Goal: Task Accomplishment & Management: Manage account settings

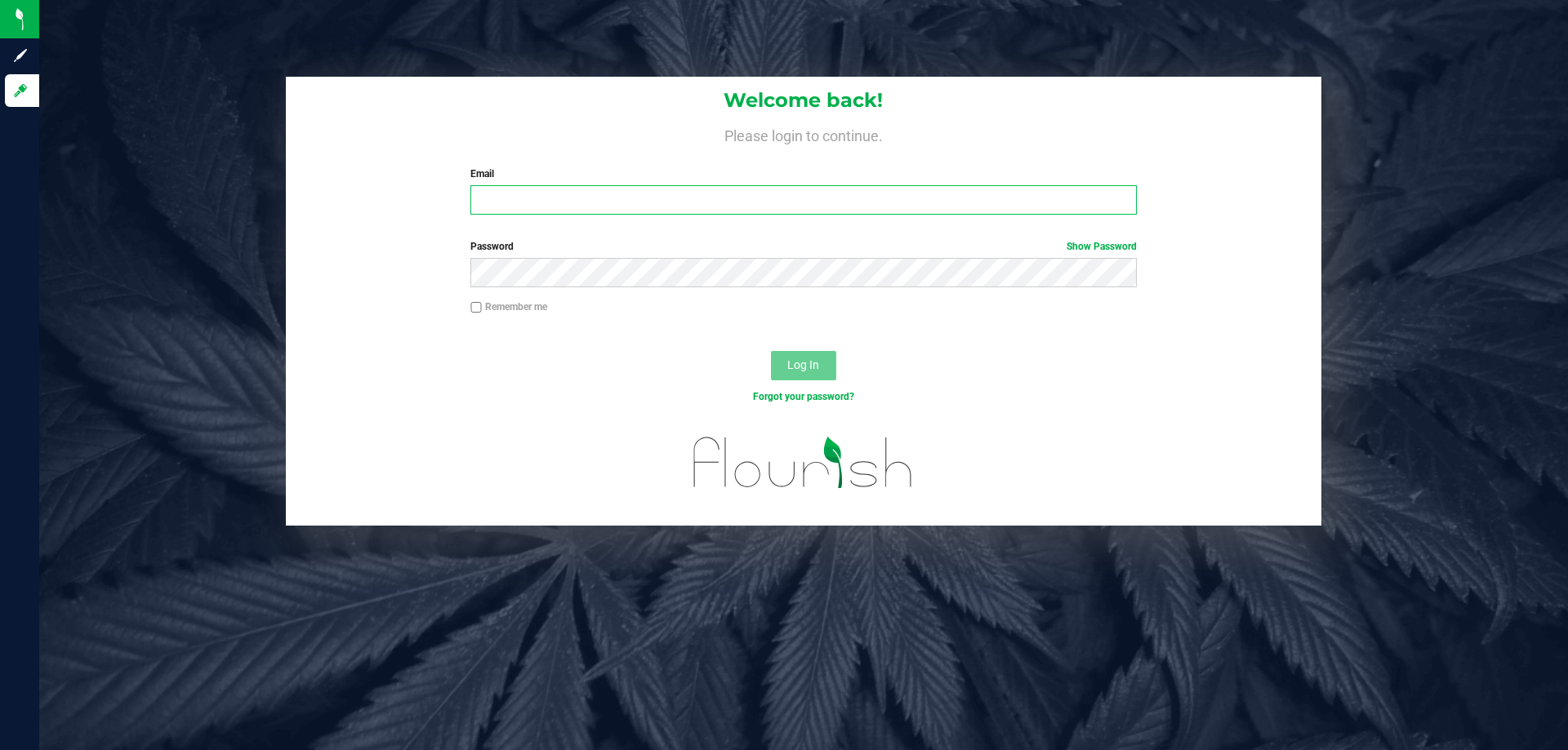
click at [517, 206] on input "Email" at bounding box center [803, 200] width 665 height 30
click at [517, 207] on input "Email" at bounding box center [803, 200] width 665 height 30
type input "[EMAIL_ADDRESS][DOMAIN_NAME]"
click at [771, 351] on button "Log In" at bounding box center [803, 365] width 65 height 30
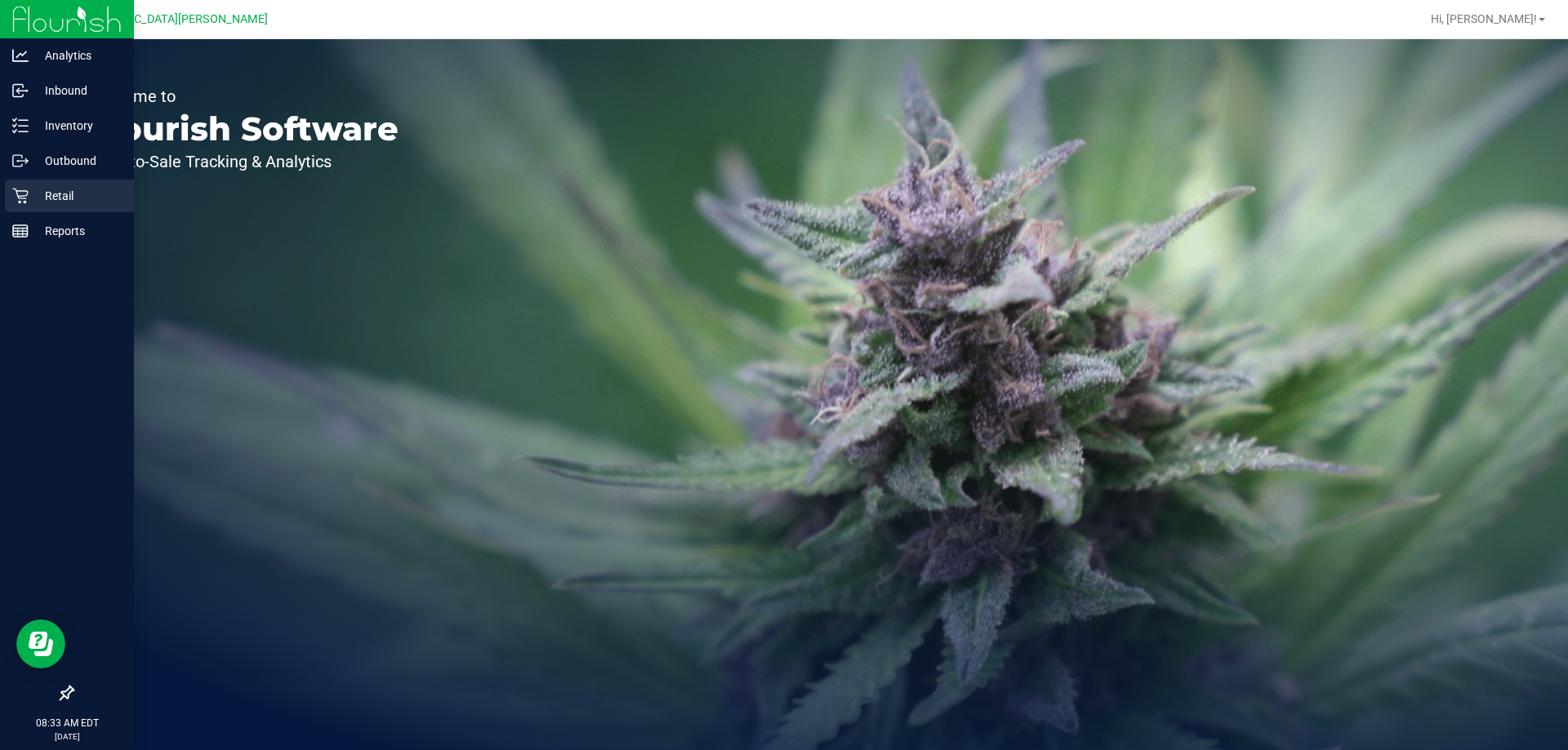
click at [72, 207] on div "Retail" at bounding box center [70, 196] width 129 height 33
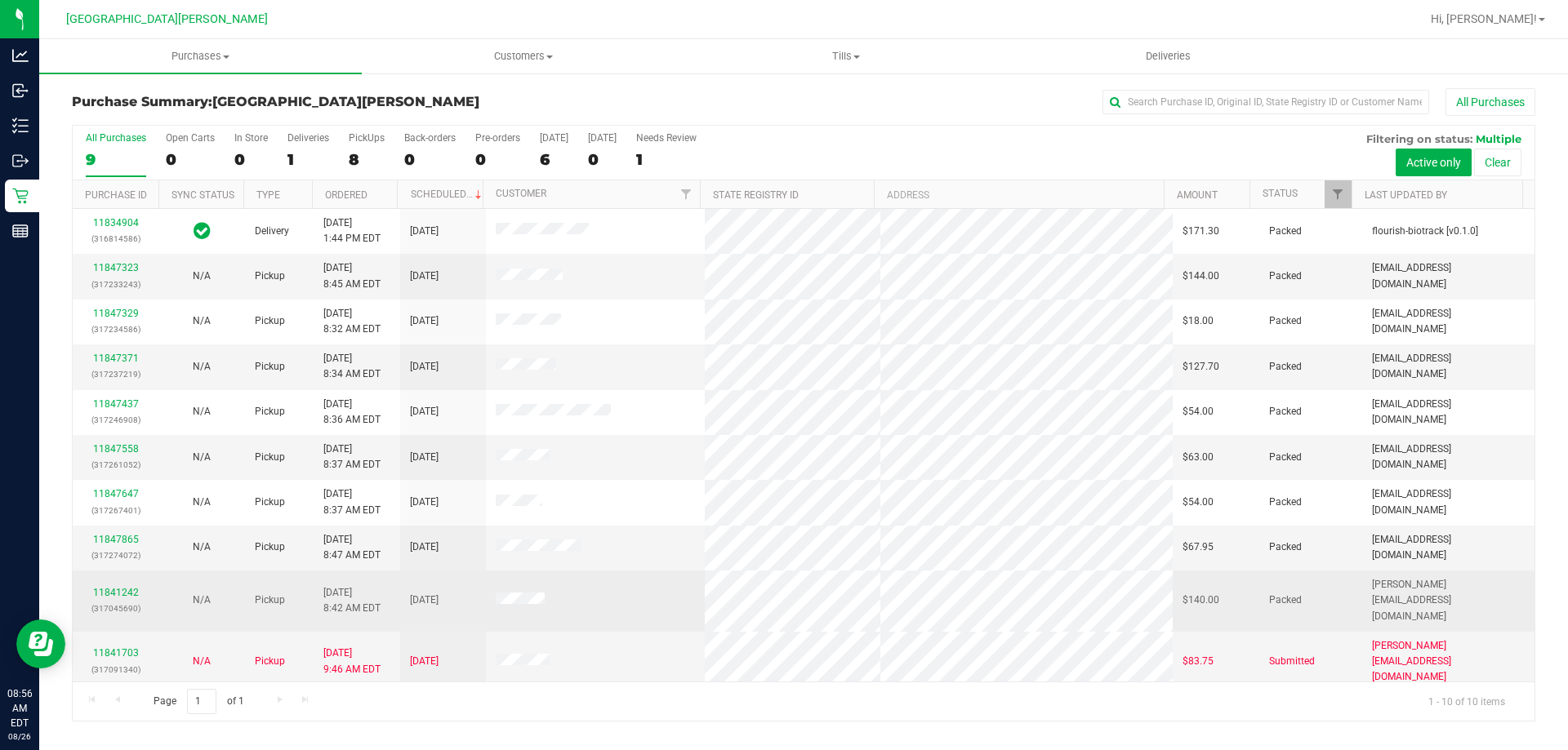
click at [138, 586] on div "11841242 (317045690)" at bounding box center [116, 601] width 66 height 31
click at [130, 586] on link "11841242" at bounding box center [116, 592] width 46 height 11
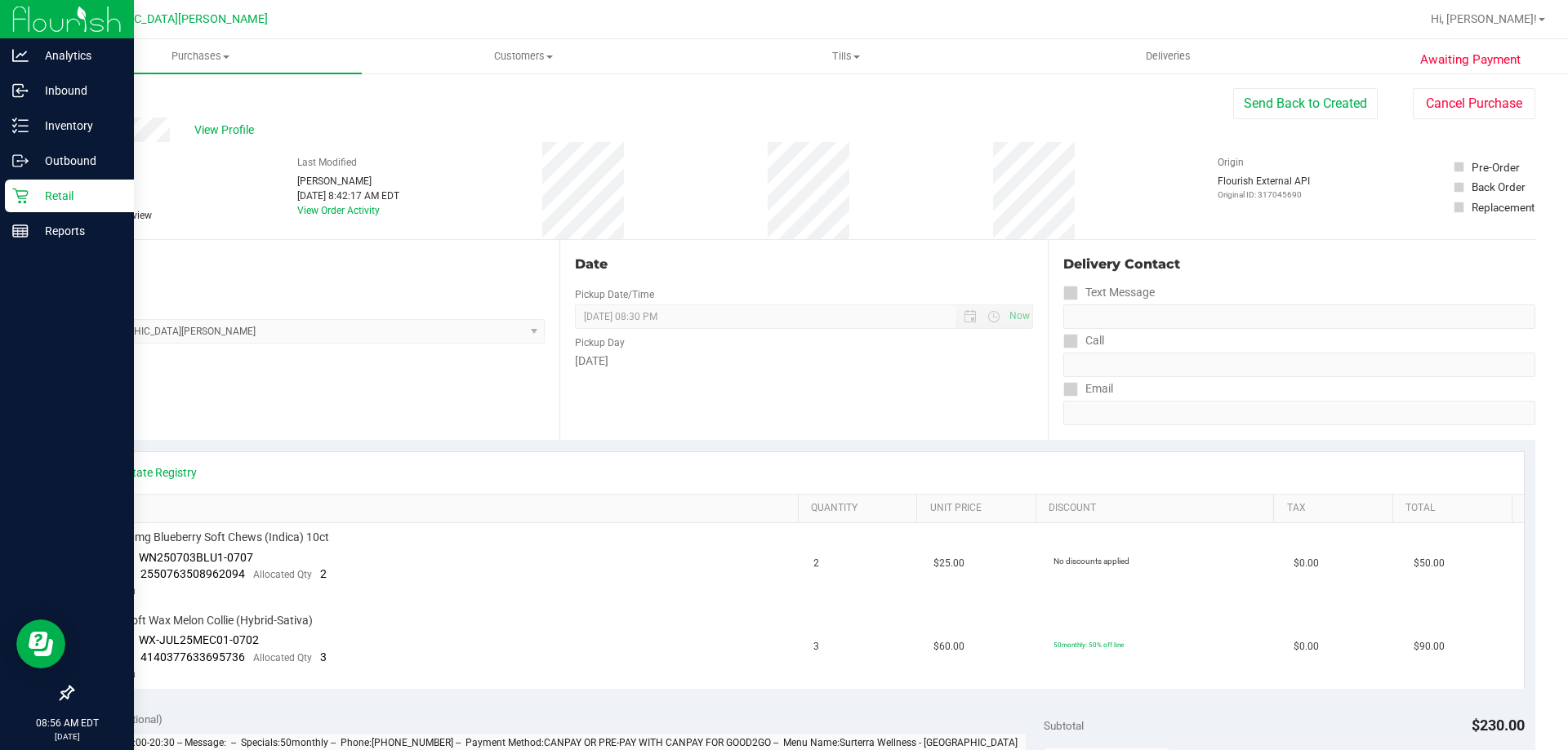
click at [17, 201] on icon at bounding box center [20, 196] width 17 height 17
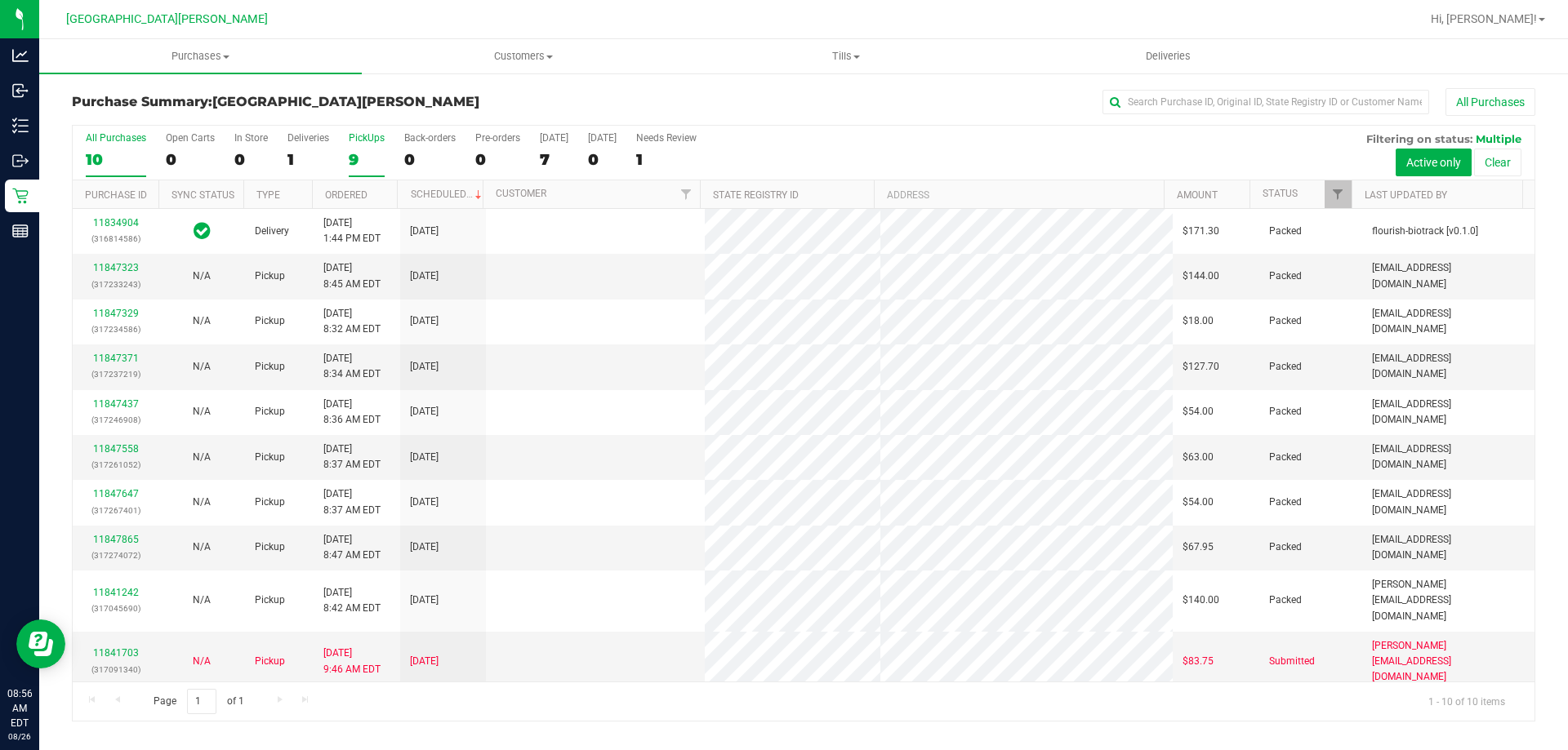
click at [364, 149] on label "PickUps 9" at bounding box center [367, 155] width 36 height 45
click at [0, 0] on input "PickUps 9" at bounding box center [0, 0] width 0 height 0
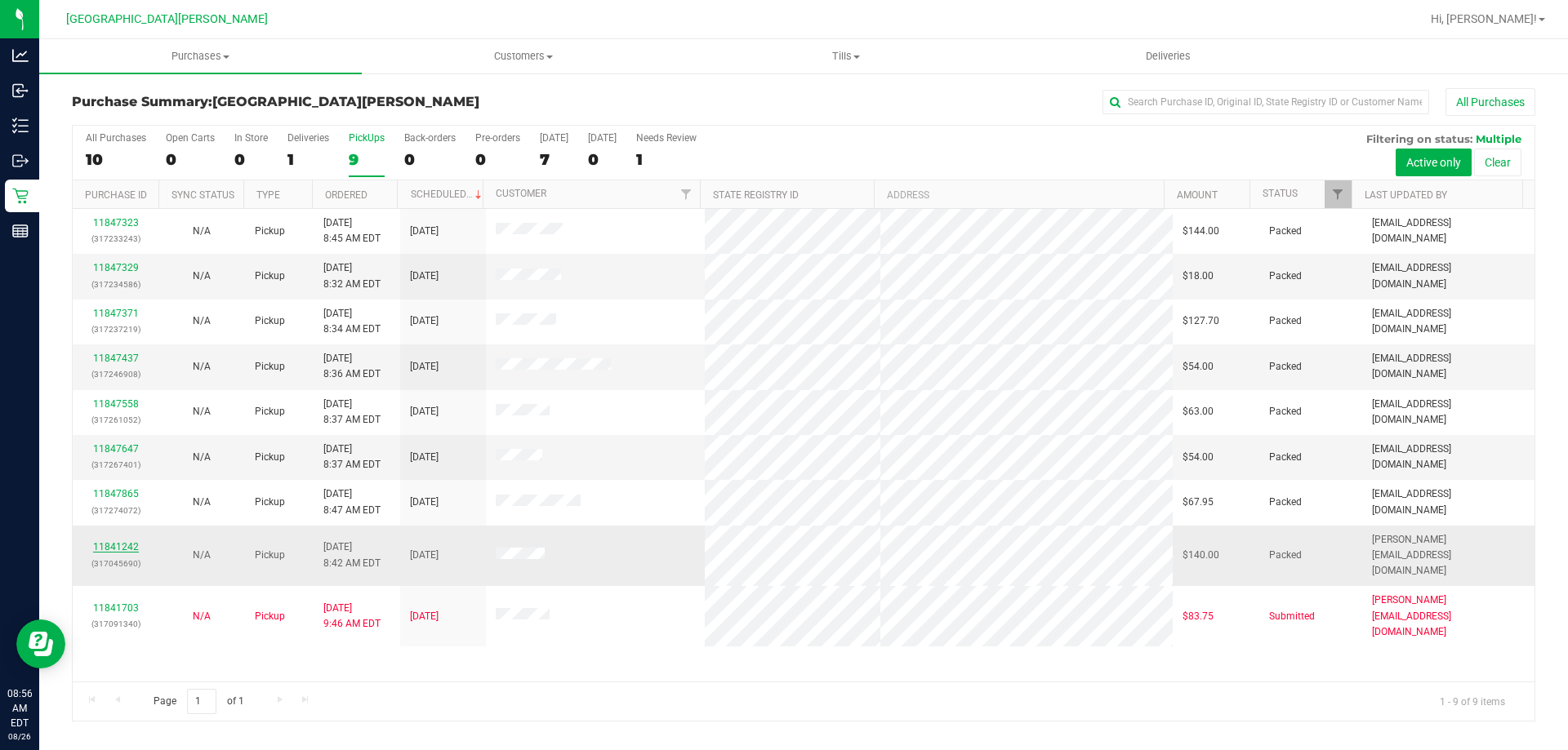
click at [116, 542] on link "11841242" at bounding box center [116, 546] width 46 height 11
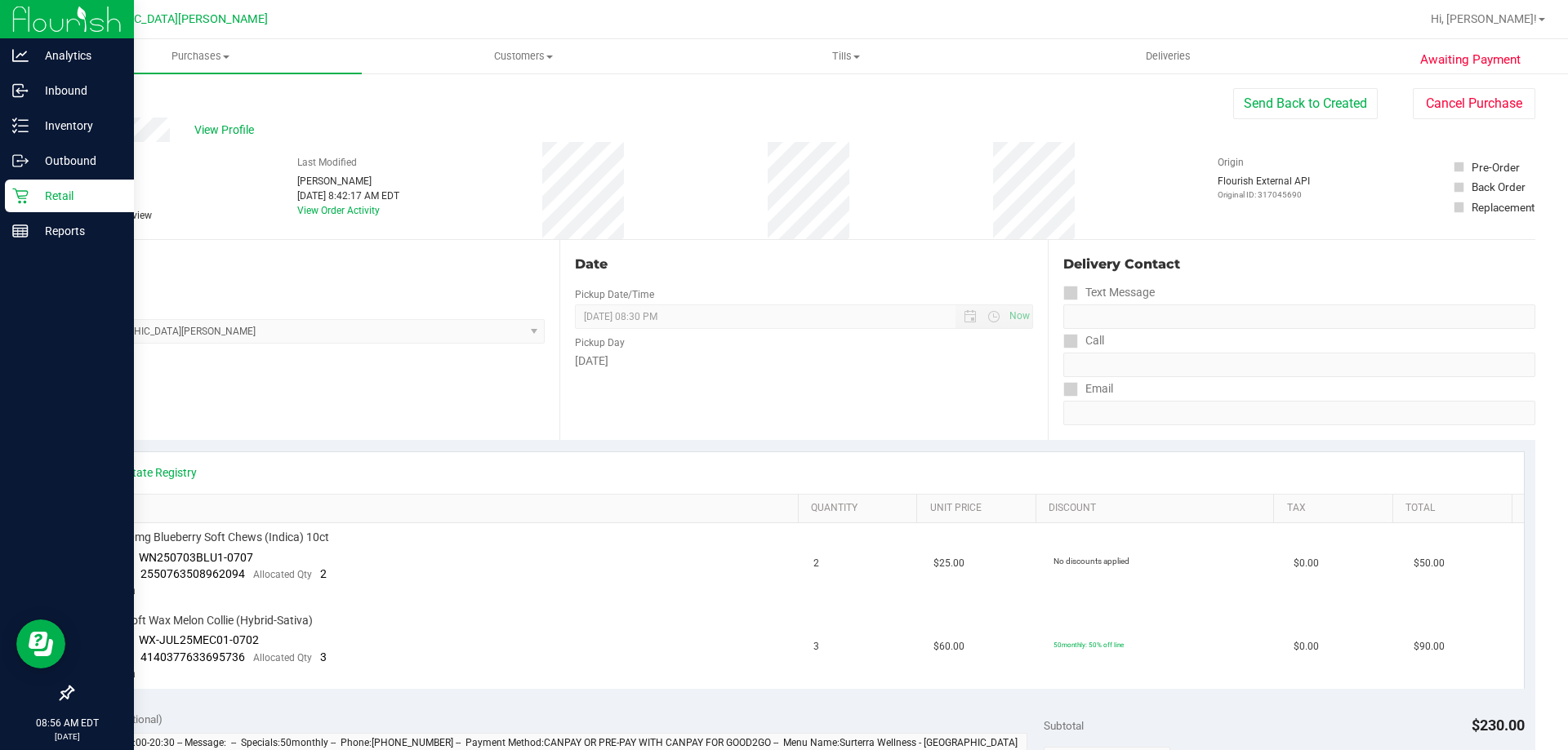
click at [78, 188] on p "Retail" at bounding box center [77, 196] width 98 height 20
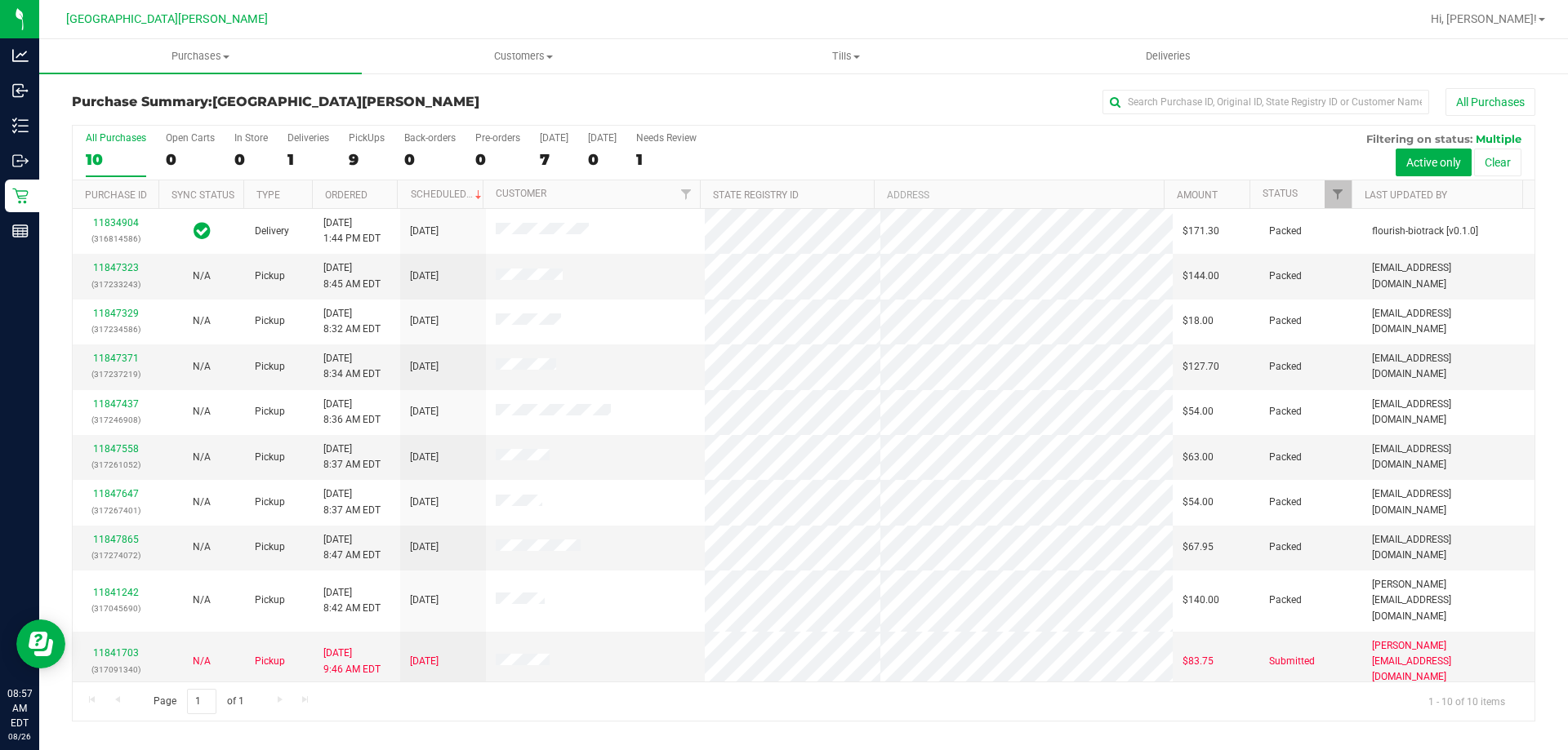
click at [363, 137] on div "PickUps" at bounding box center [367, 137] width 36 height 11
click at [0, 0] on input "PickUps 9" at bounding box center [0, 0] width 0 height 0
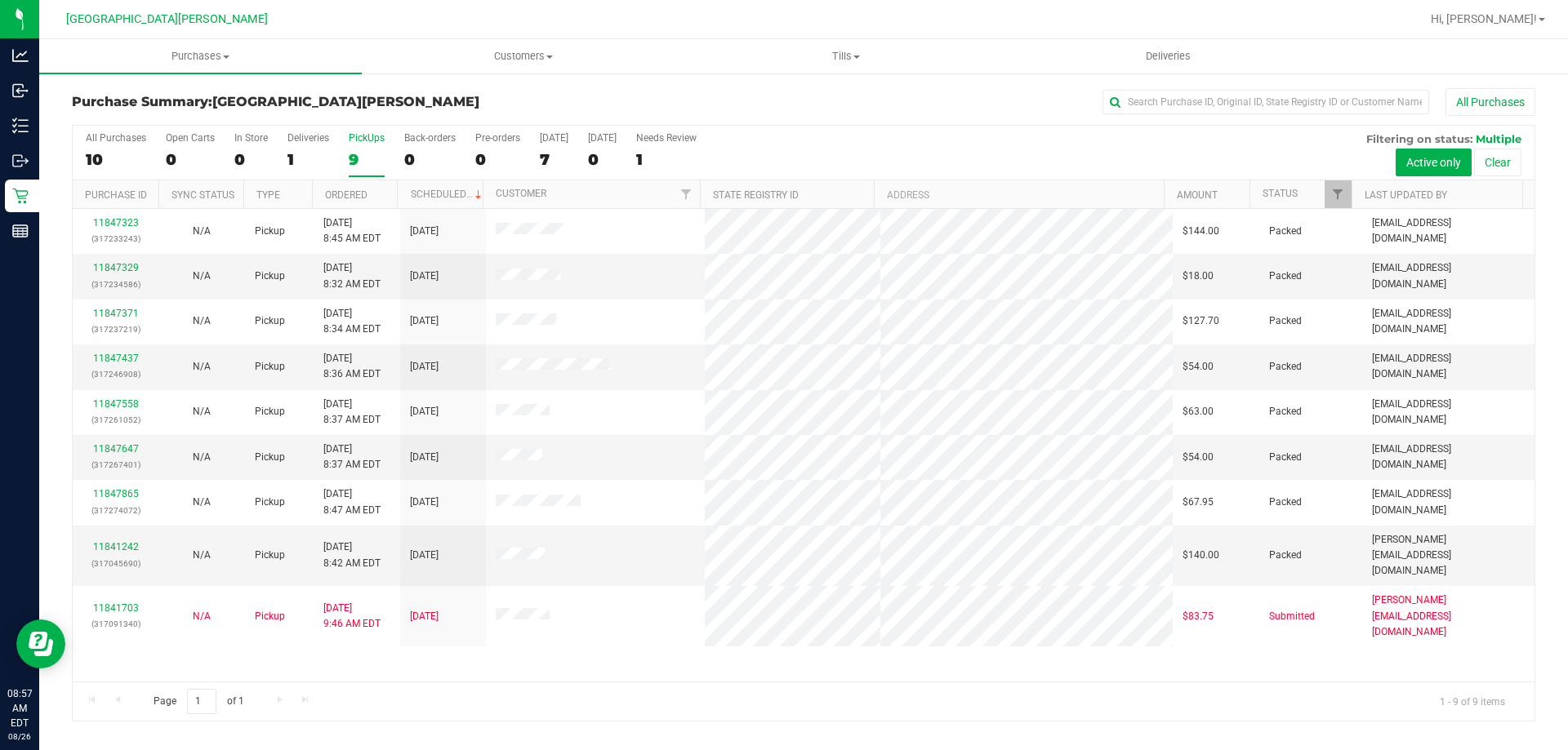
click at [363, 151] on div "9" at bounding box center [367, 160] width 36 height 19
click at [0, 0] on input "PickUps 9" at bounding box center [0, 0] width 0 height 0
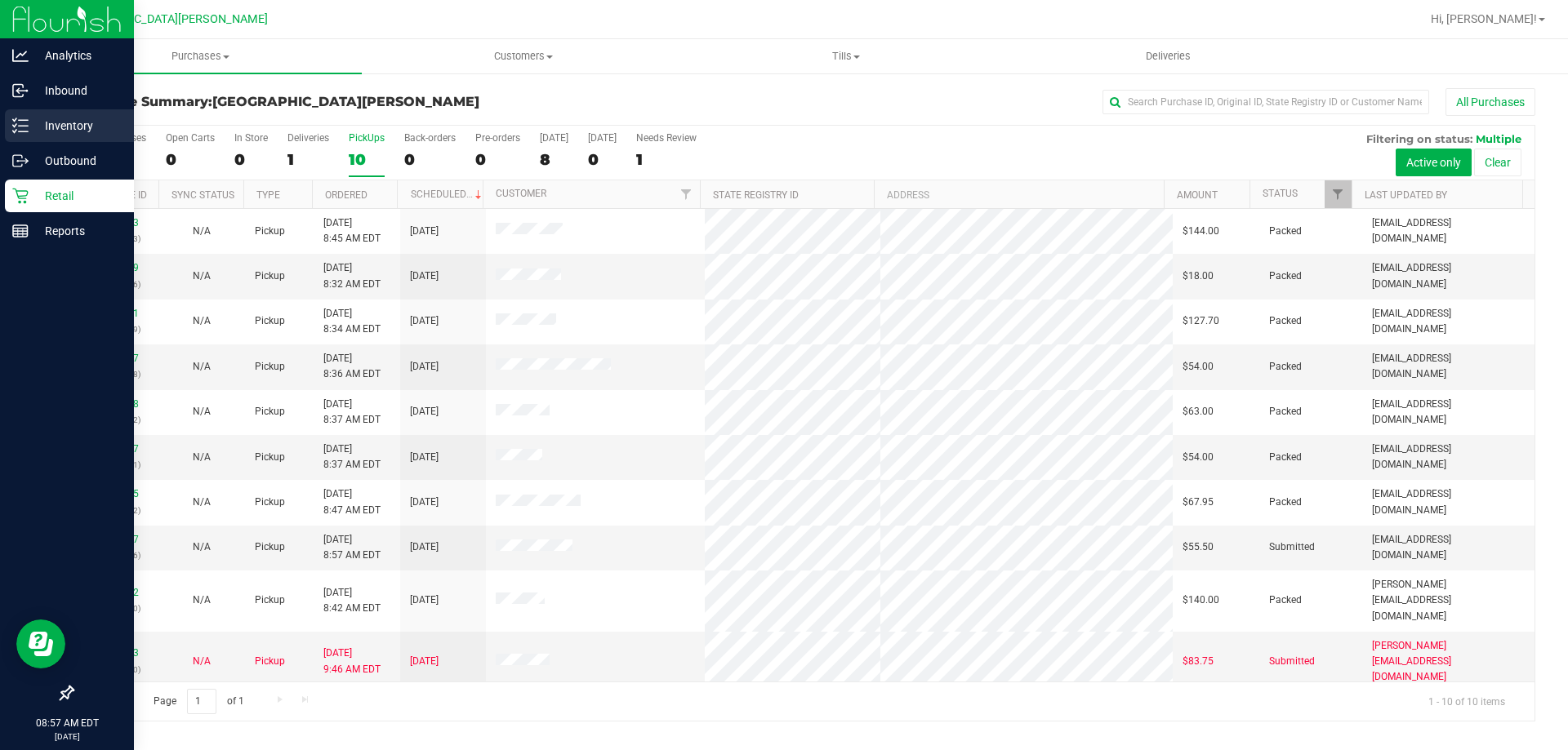
click at [44, 124] on p "Inventory" at bounding box center [77, 125] width 98 height 20
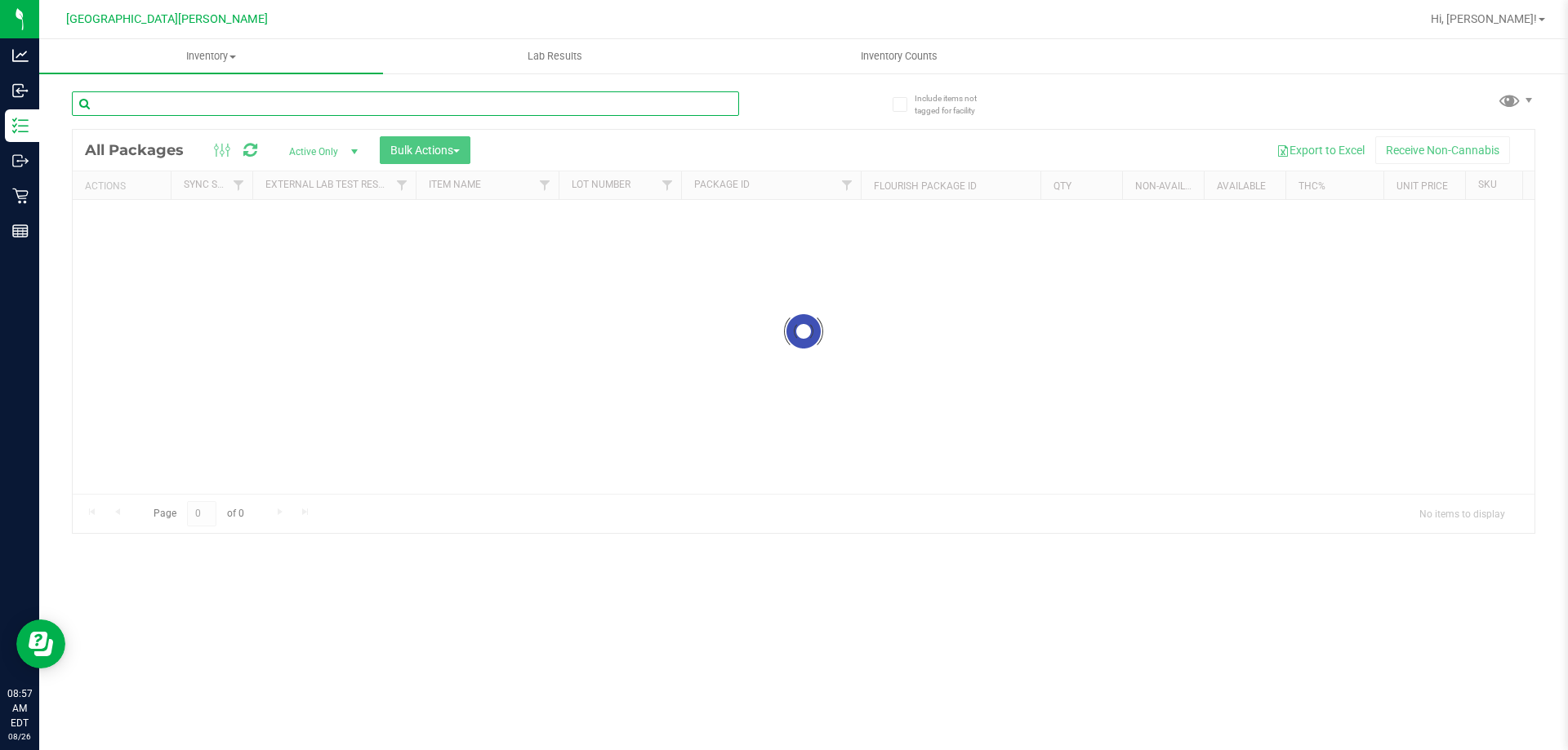
click at [298, 106] on input "text" at bounding box center [406, 104] width 667 height 24
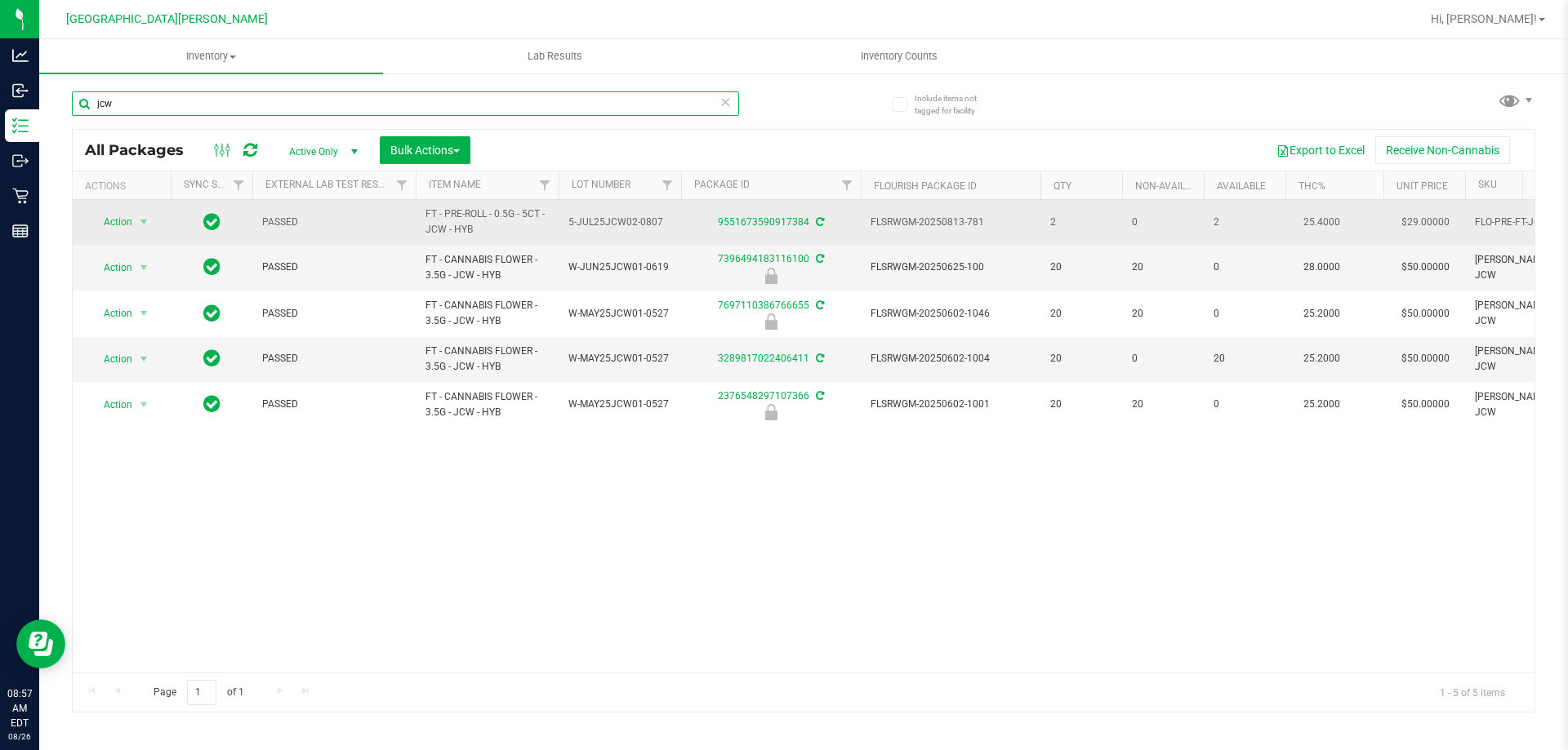
type input "jcw"
click at [463, 218] on span "FT - PRE-ROLL - 0.5G - 5CT - JCW - HYB" at bounding box center [488, 222] width 124 height 31
click at [134, 221] on span "select" at bounding box center [144, 222] width 20 height 23
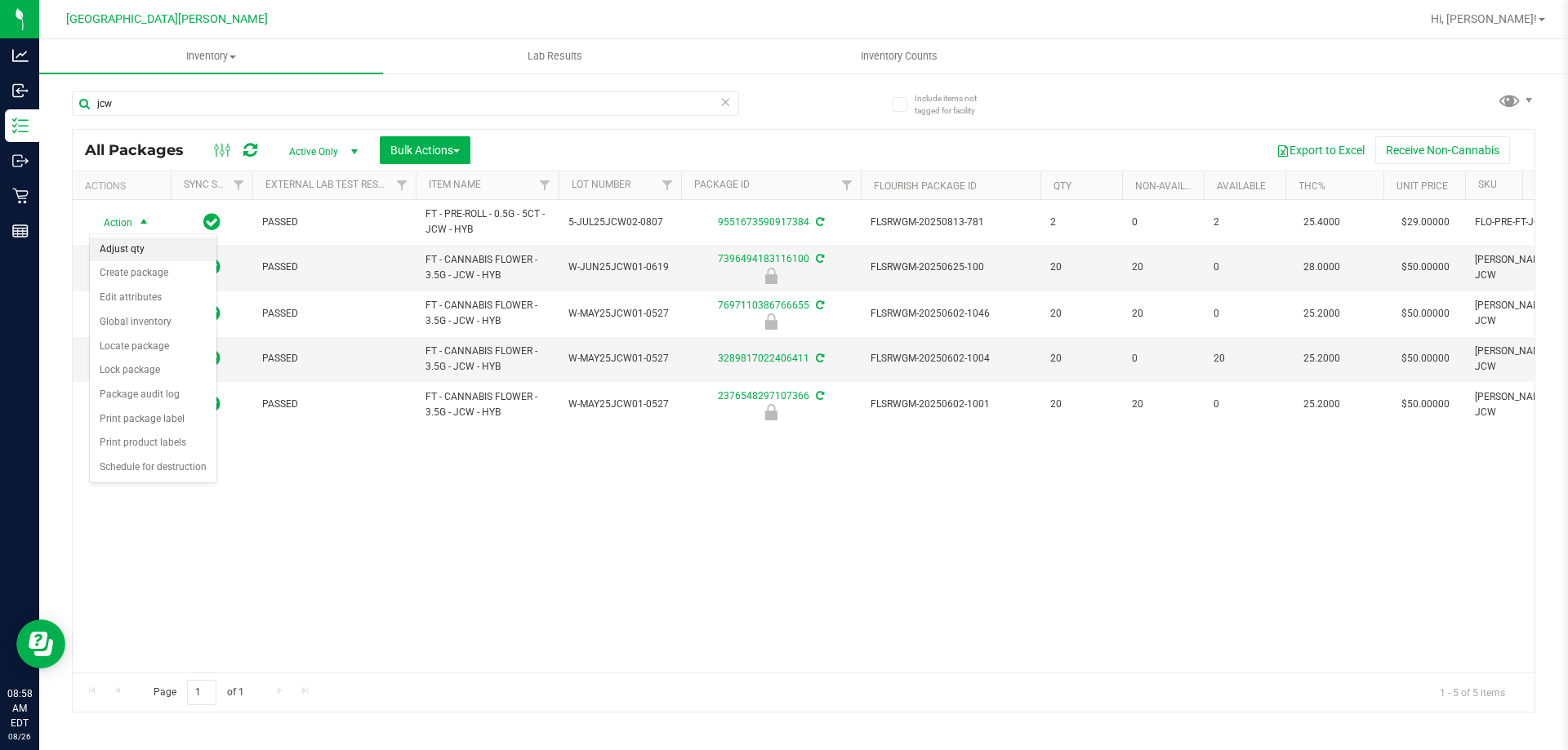
click at [125, 250] on li "Adjust qty" at bounding box center [152, 250] width 126 height 24
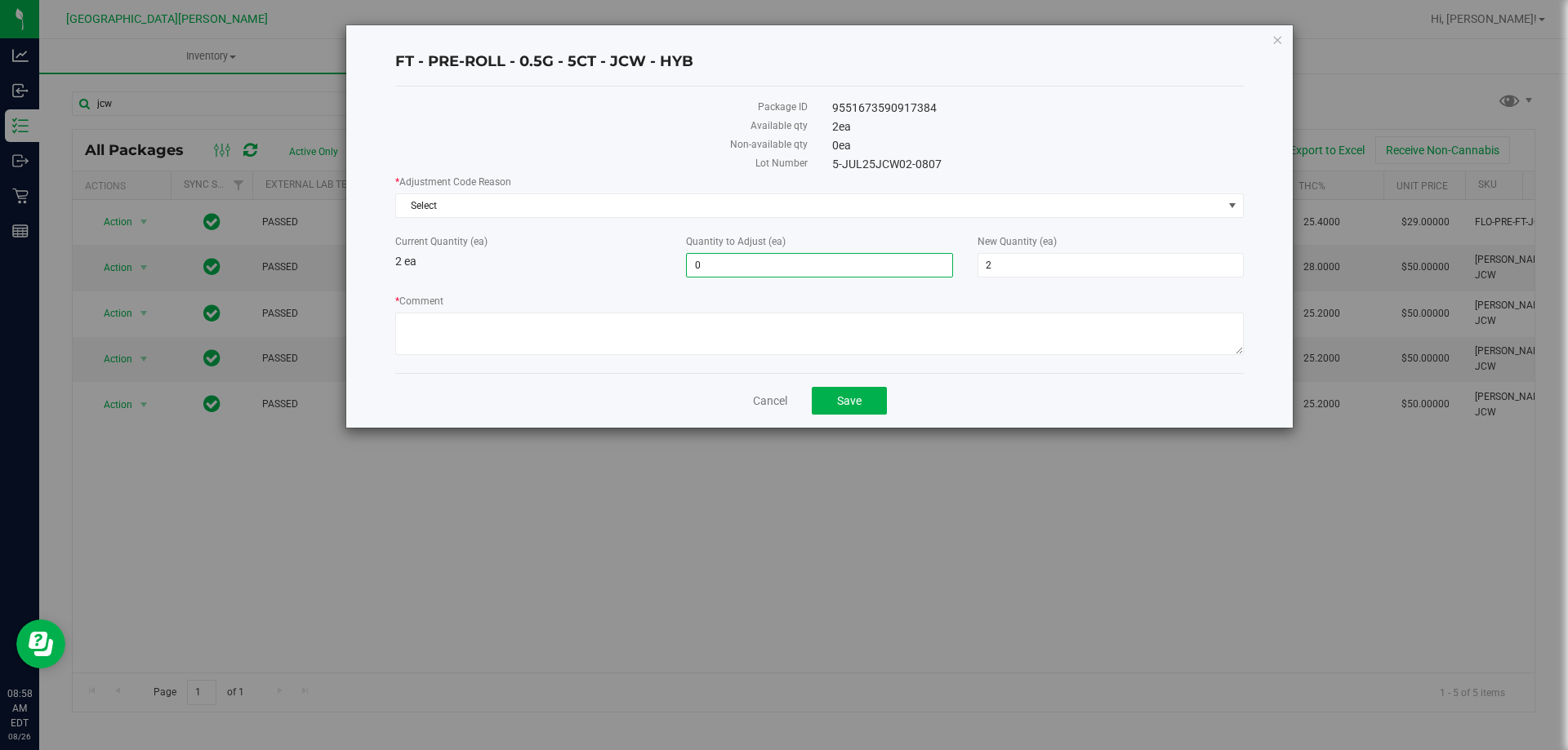
drag, startPoint x: 657, startPoint y: 267, endPoint x: 555, endPoint y: 269, distance: 102.0
click at [558, 267] on div "Current Quantity (ea) 2 ea Quantity to Adjust (ea) 0 0 New Quantity (ea) 2 2" at bounding box center [819, 256] width 873 height 44
click at [713, 265] on input "0" at bounding box center [819, 265] width 265 height 23
type input "-2"
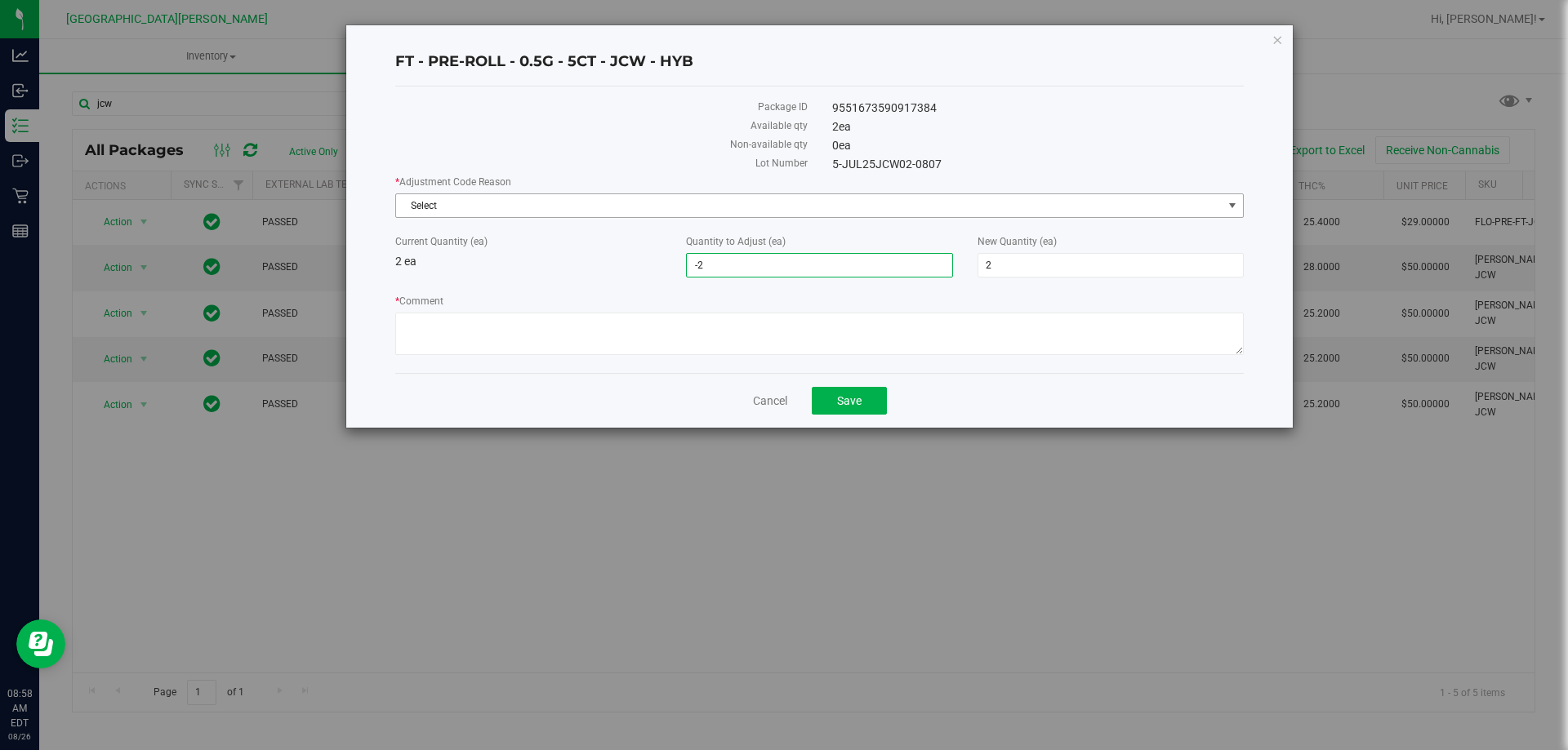
type input "-2"
type input "0"
click at [691, 207] on span "Select" at bounding box center [809, 205] width 826 height 23
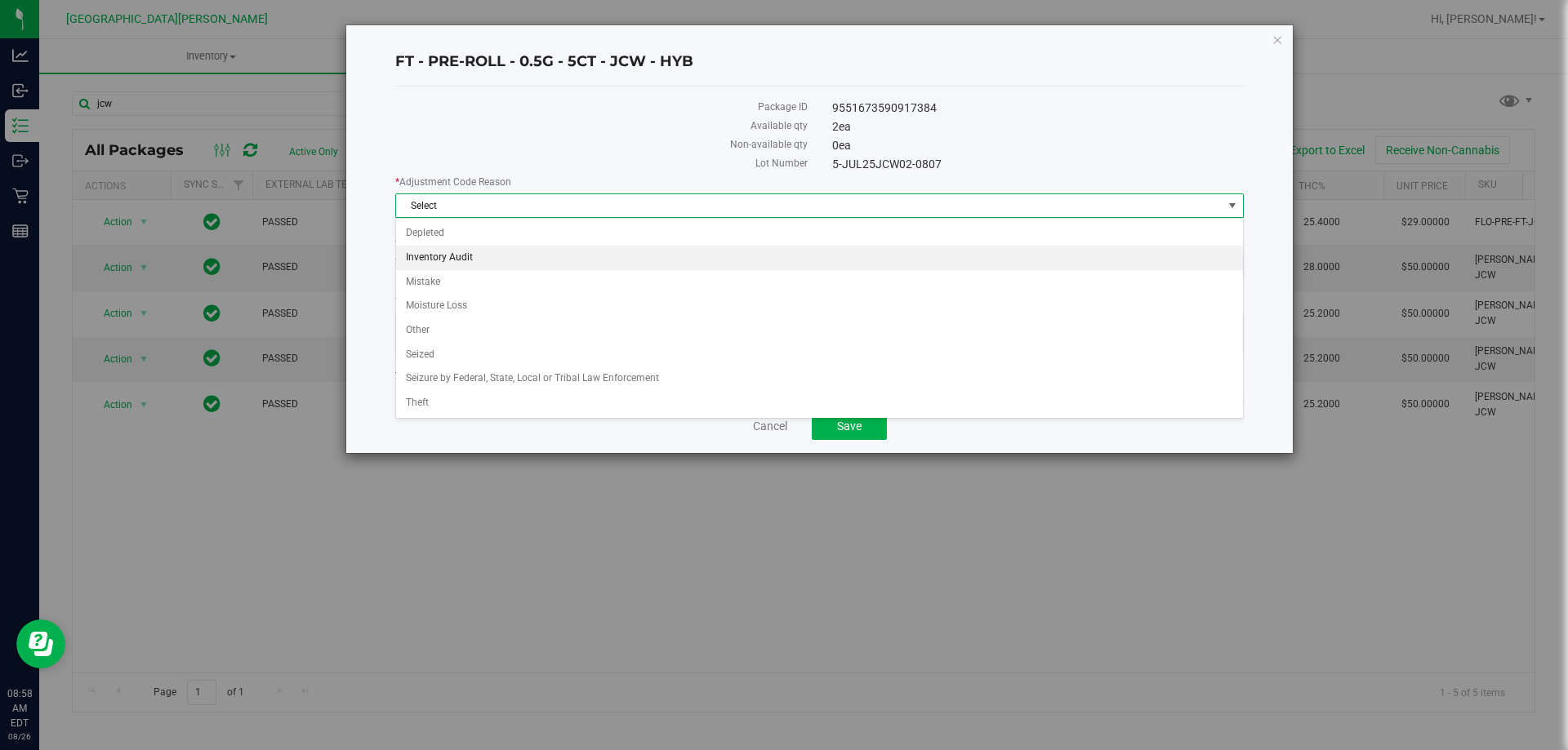
click at [560, 247] on li "Inventory Audit" at bounding box center [819, 258] width 847 height 24
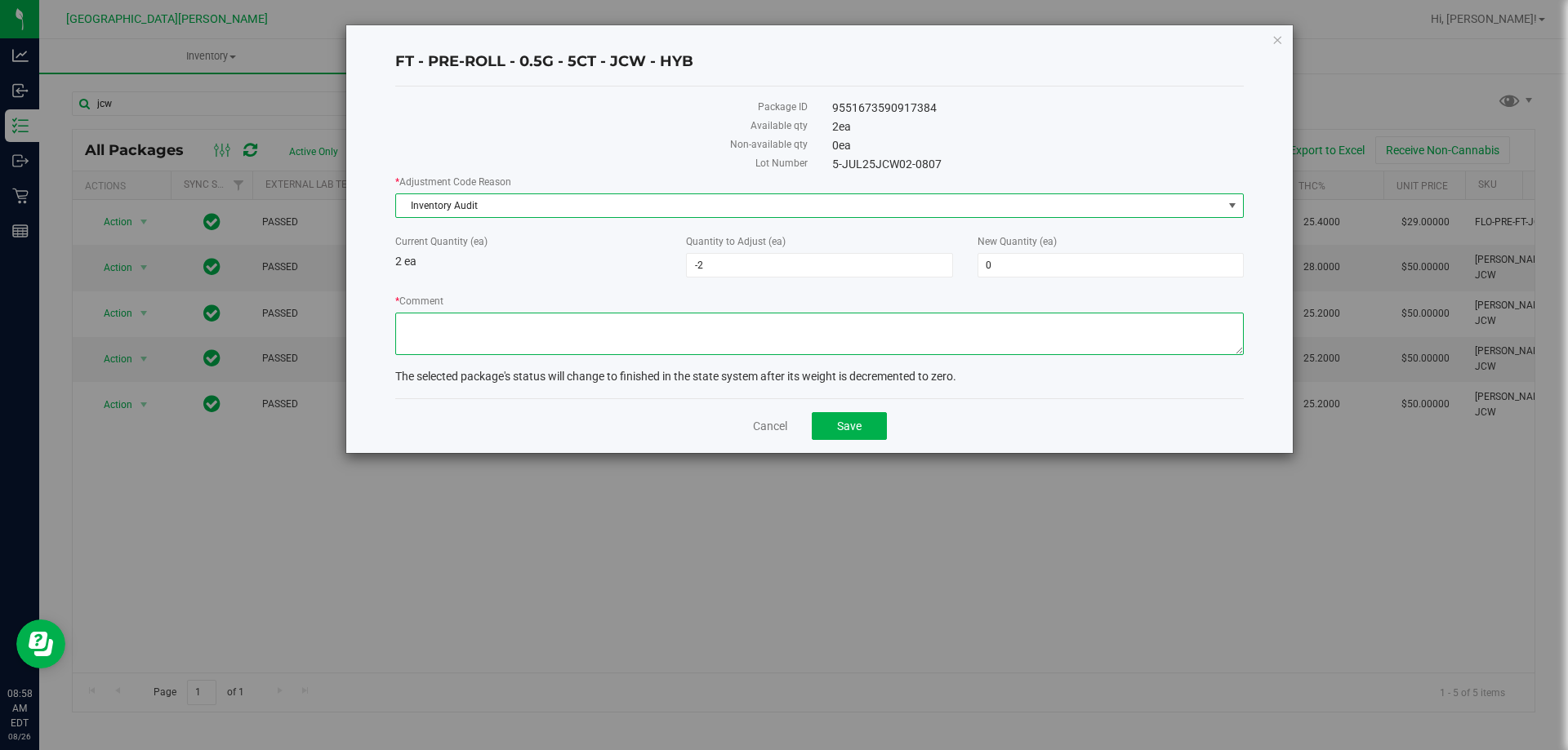
click at [703, 350] on textarea "* Comment" at bounding box center [819, 333] width 849 height 43
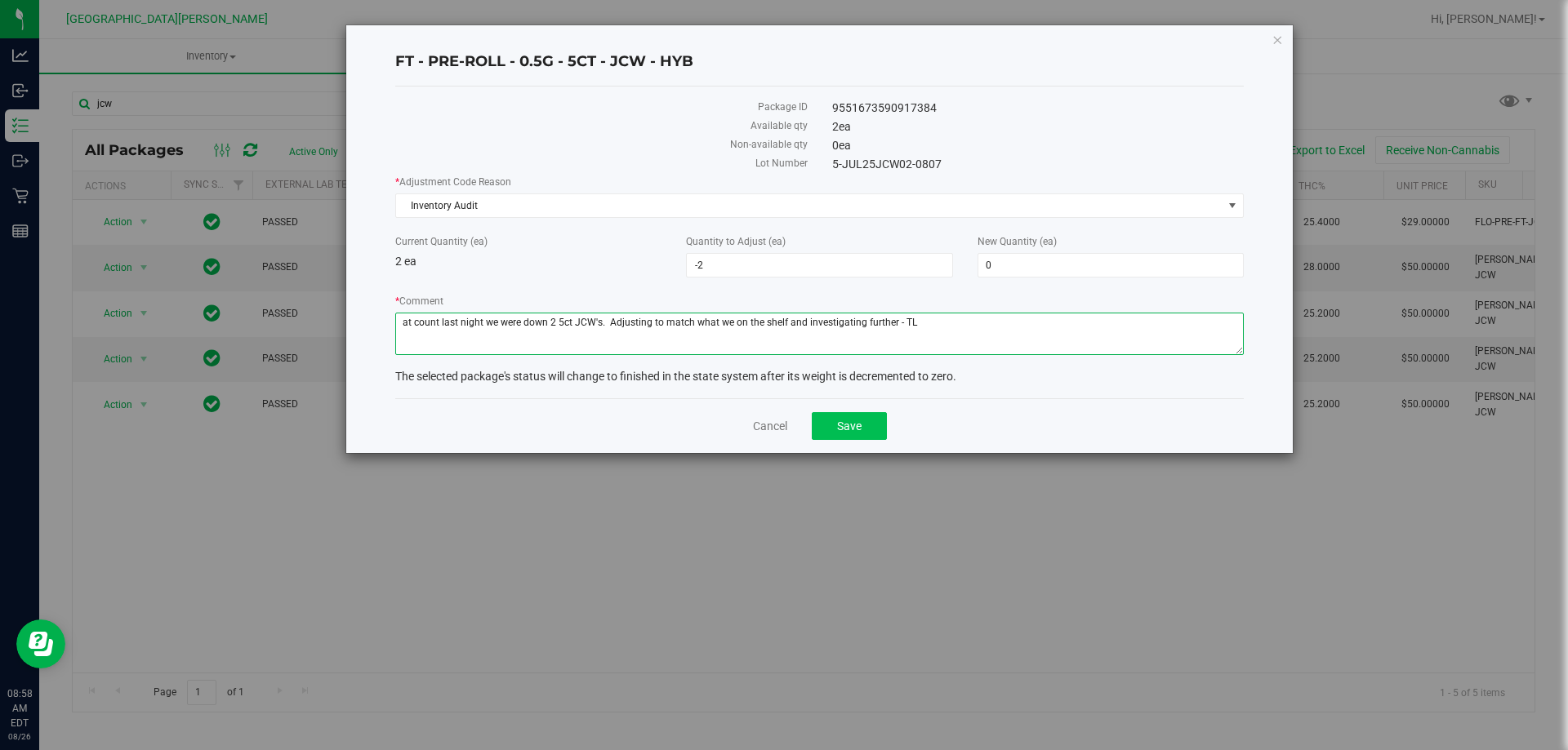
type textarea "at count last night we were down 2 5ct JCW's. Adjusting to match what we on the…"
click at [844, 424] on span "Save" at bounding box center [849, 425] width 24 height 13
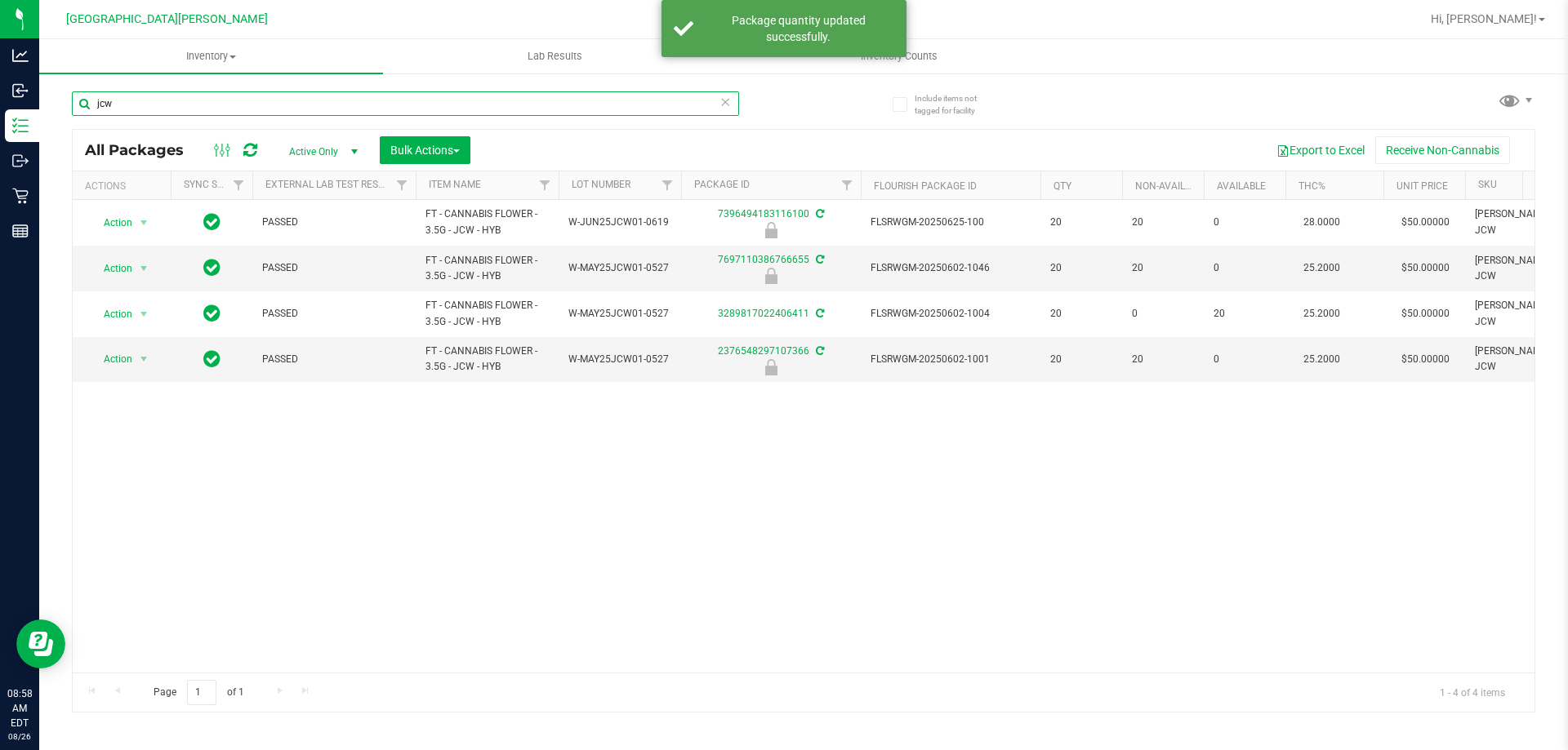
click at [145, 96] on input "jcw" at bounding box center [406, 104] width 667 height 24
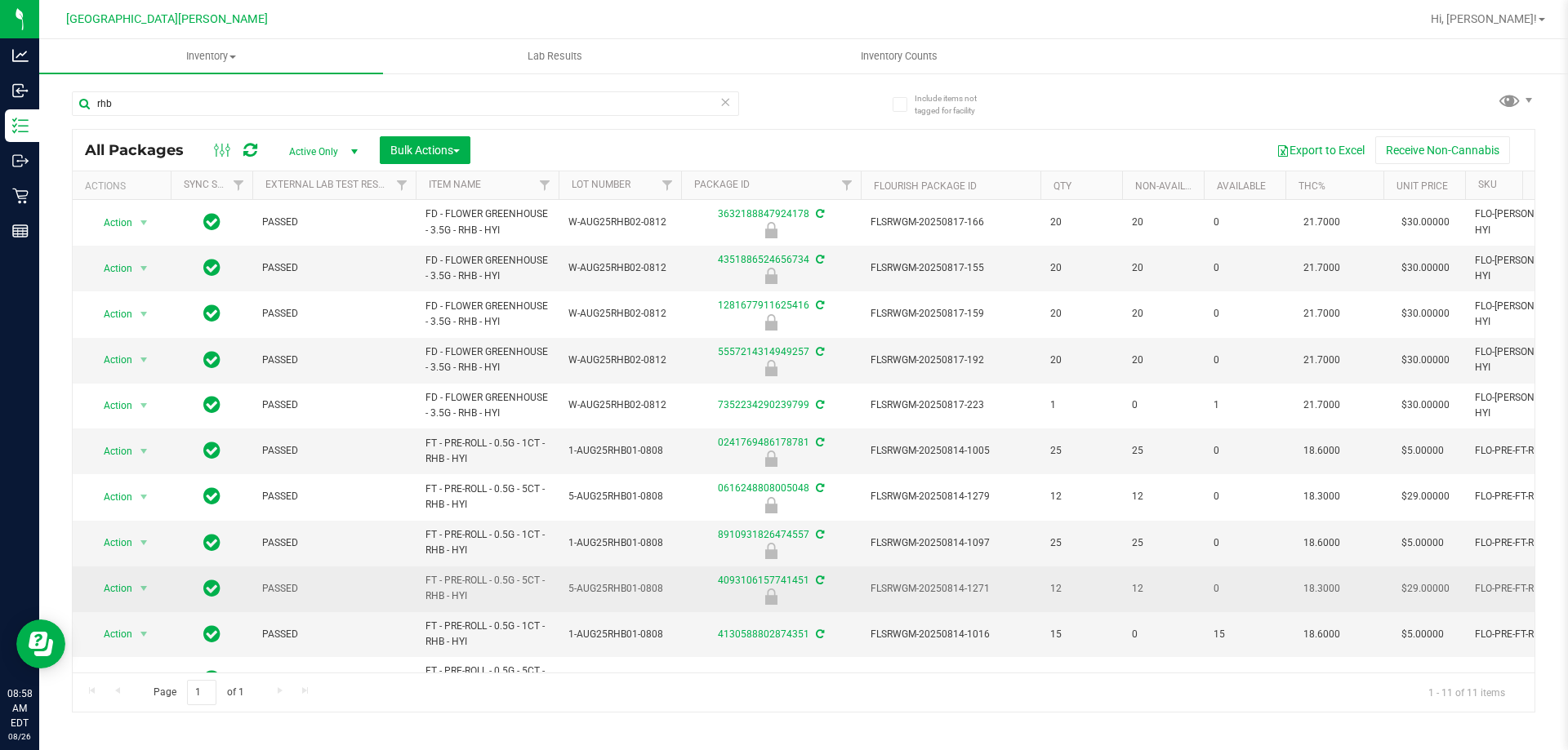
click at [446, 579] on span "FT - PRE-ROLL - 0.5G - 5CT - RHB - HYI" at bounding box center [488, 588] width 124 height 31
copy tr "FT - PRE-ROLL - 0.5G - 5CT - RHB - HYI"
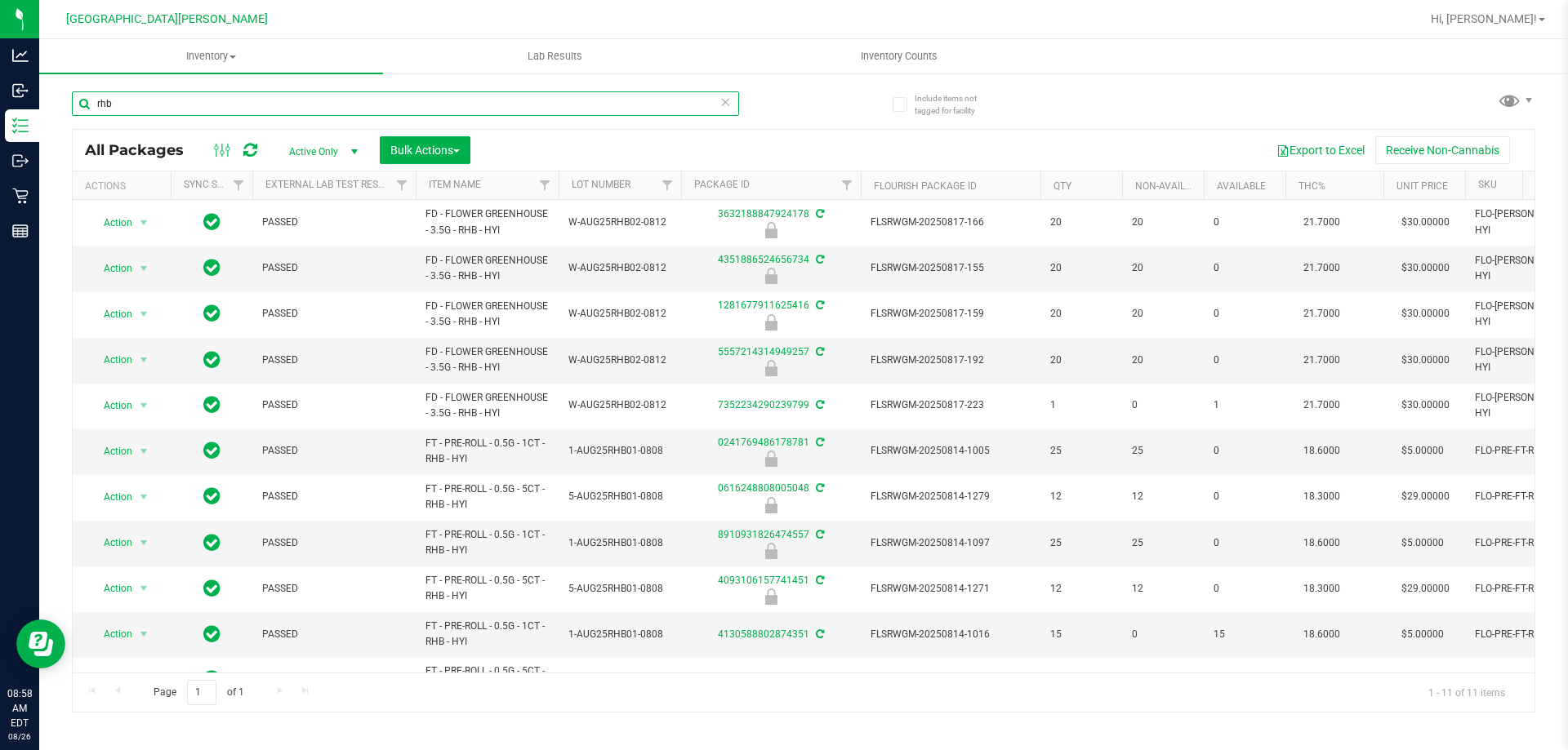
click at [198, 102] on input "rhb" at bounding box center [406, 104] width 667 height 24
paste input "FT - PRE-ROLL - 0.5G - 5CT - RHB - HYI"
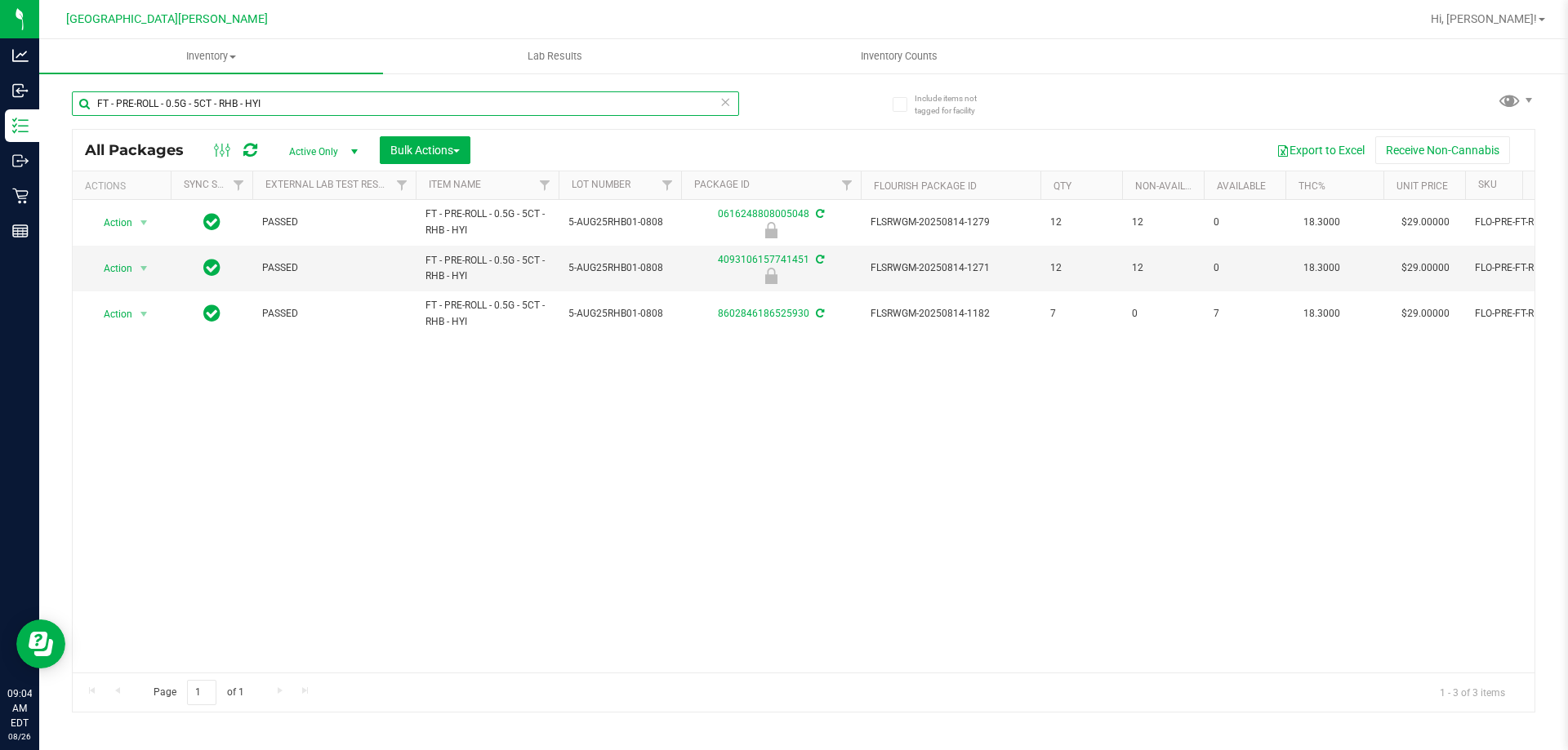
type input "FT - PRE-ROLL - 0.5G - 5CT - RHB - HYI"
